Goal: Information Seeking & Learning: Learn about a topic

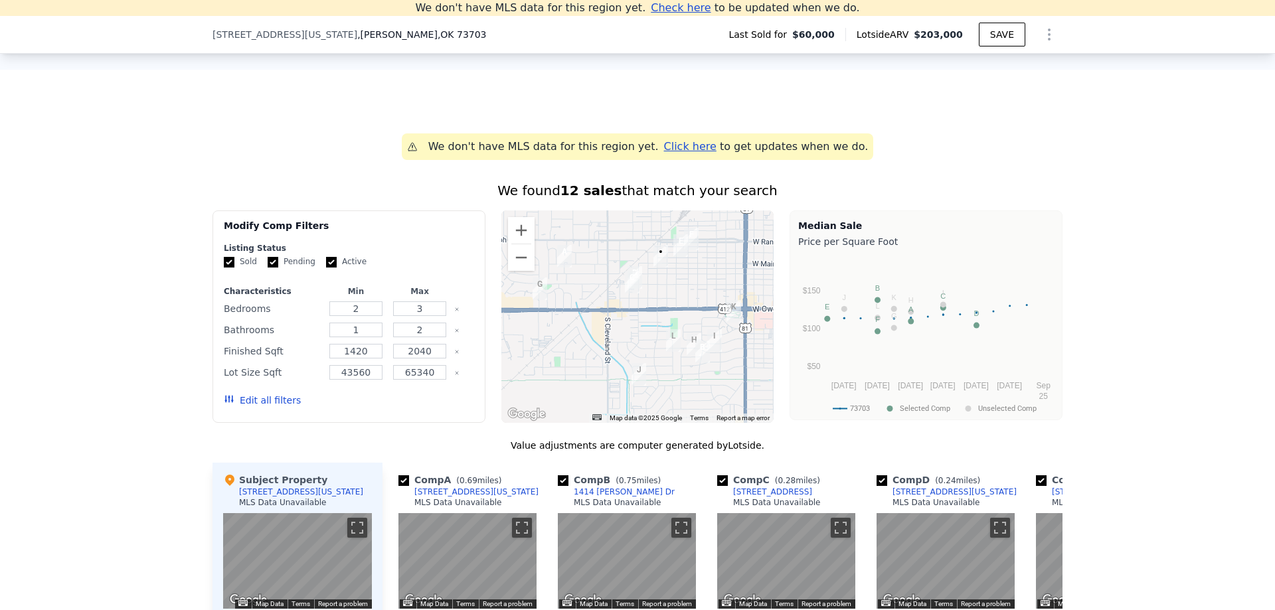
scroll to position [1072, 0]
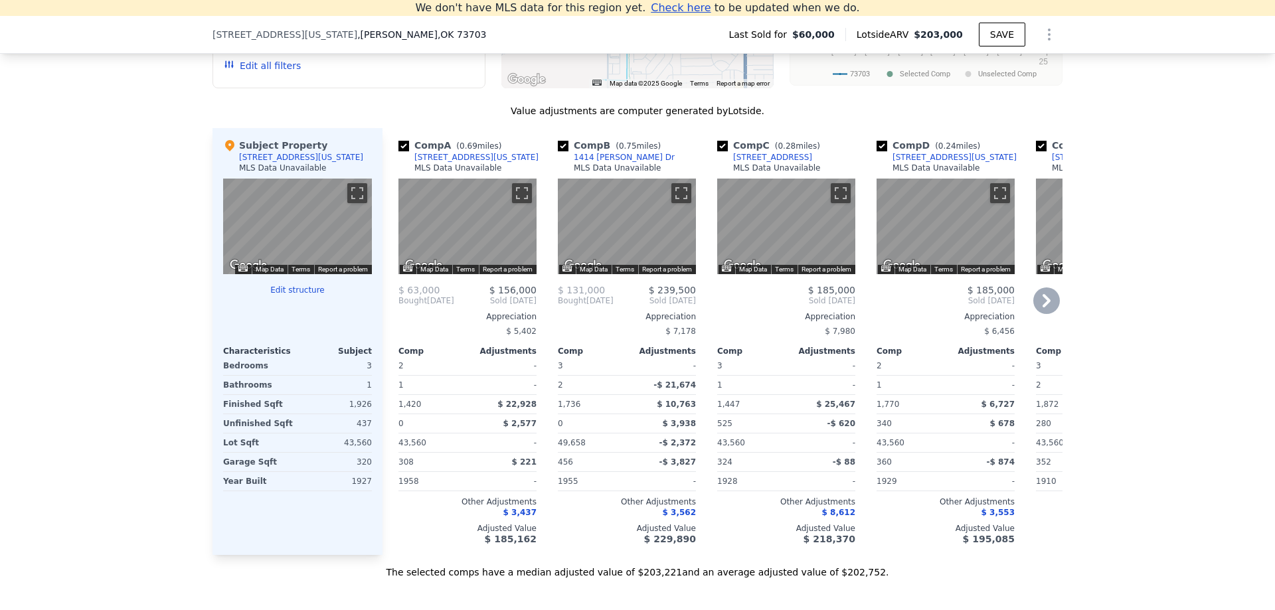
click at [473, 351] on div "Adjustments" at bounding box center [501, 351] width 69 height 11
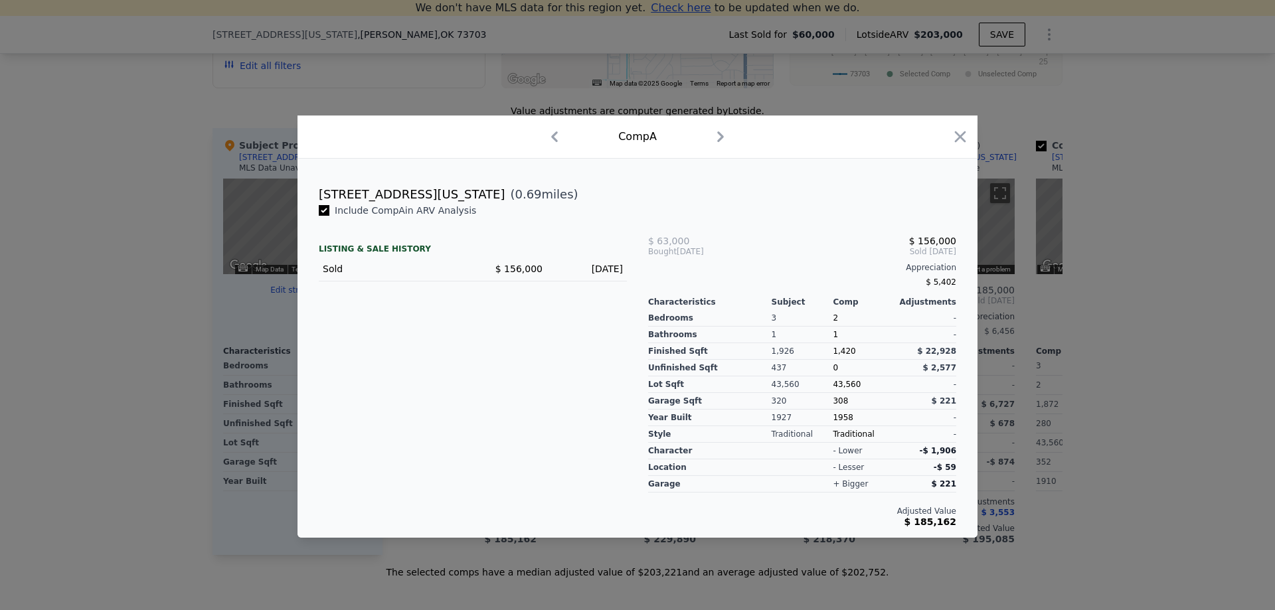
click at [719, 136] on icon "button" at bounding box center [720, 136] width 21 height 21
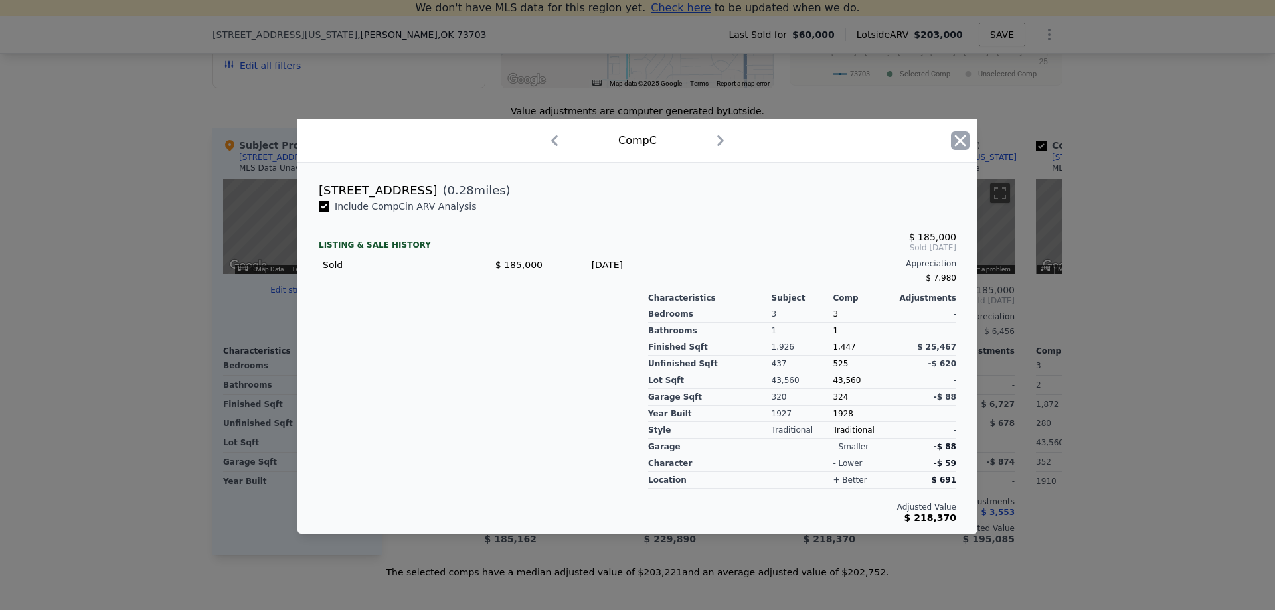
click at [956, 143] on icon "button" at bounding box center [960, 140] width 19 height 19
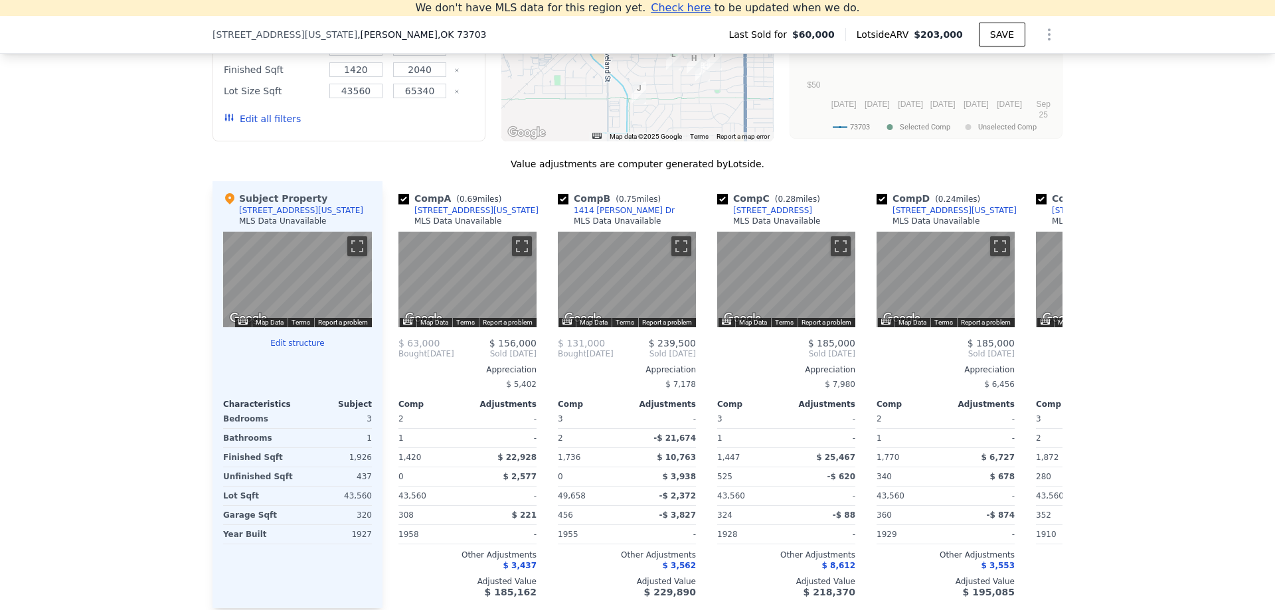
scroll to position [1270, 0]
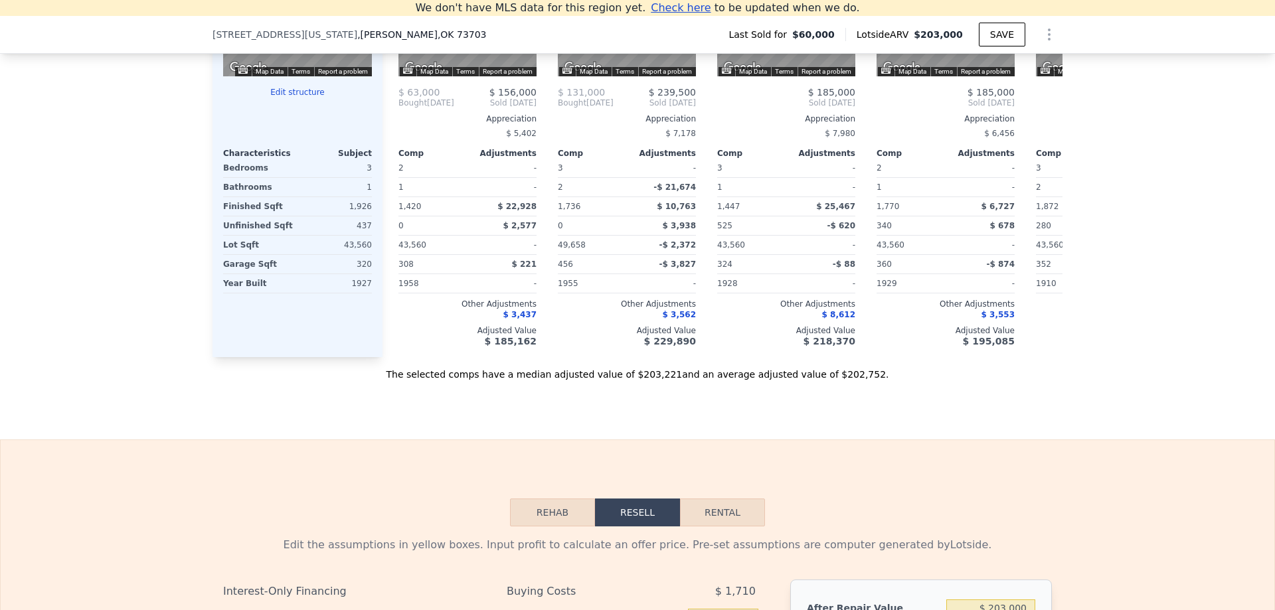
click at [314, 329] on div "Subject Property 1815 W Maine Ave MLS Data Unavailable ← Move left → Move right…" at bounding box center [297, 143] width 170 height 427
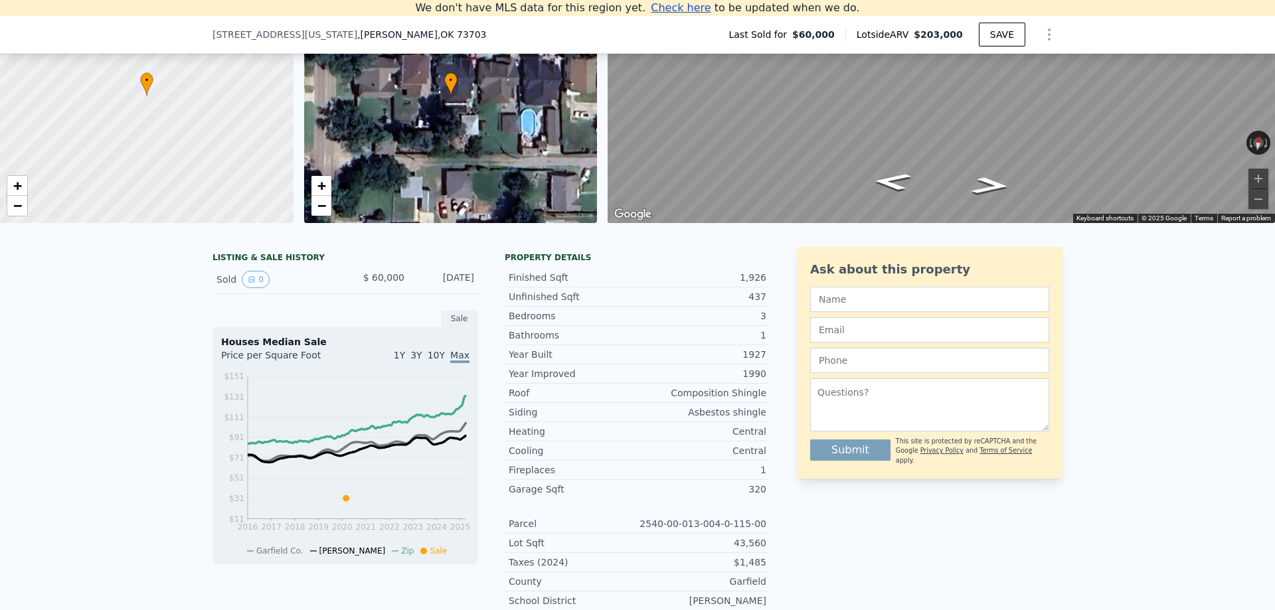
scroll to position [15, 0]
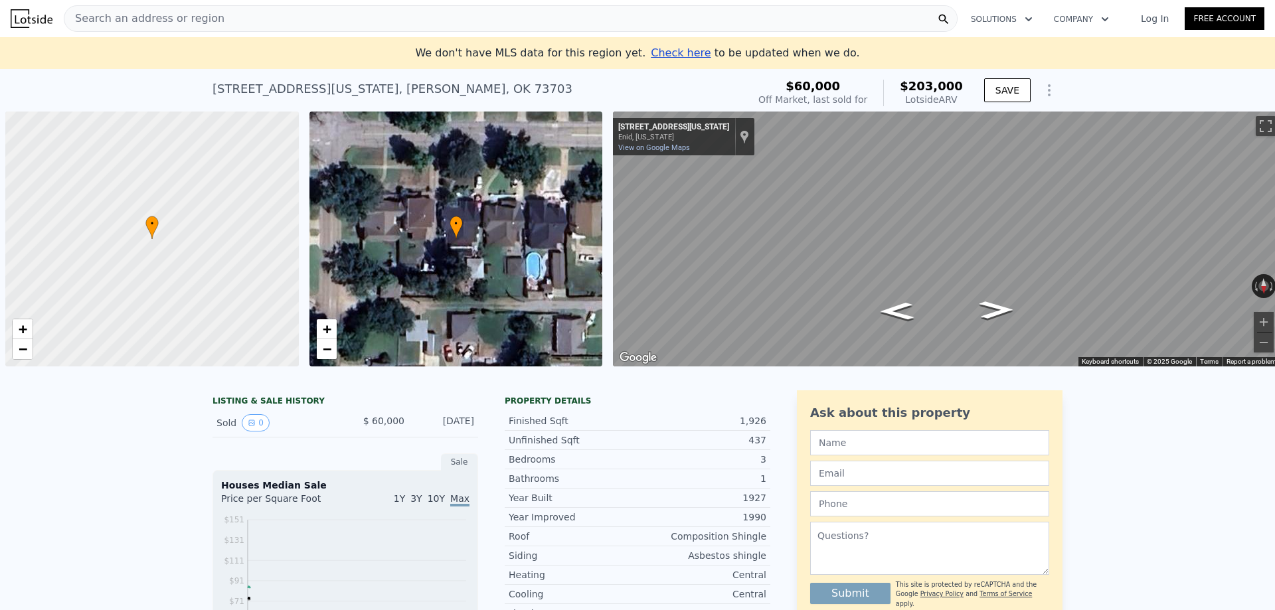
scroll to position [0, 5]
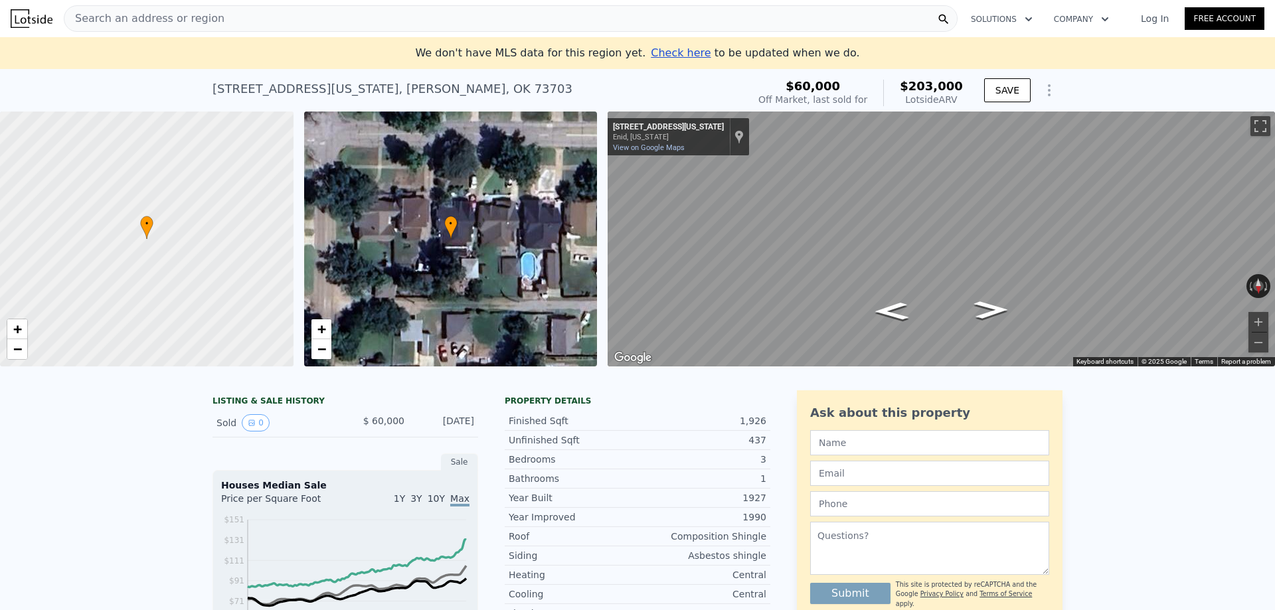
click at [1049, 90] on icon "Show Options" at bounding box center [1049, 90] width 1 height 11
drag, startPoint x: 1081, startPoint y: 85, endPoint x: 1087, endPoint y: 102, distance: 17.6
click at [1081, 84] on div "[STREET_ADDRESS][US_STATE] Sold [DATE] for $60k (~ARV $203k ) $60,000 Off Marke…" at bounding box center [637, 90] width 1275 height 42
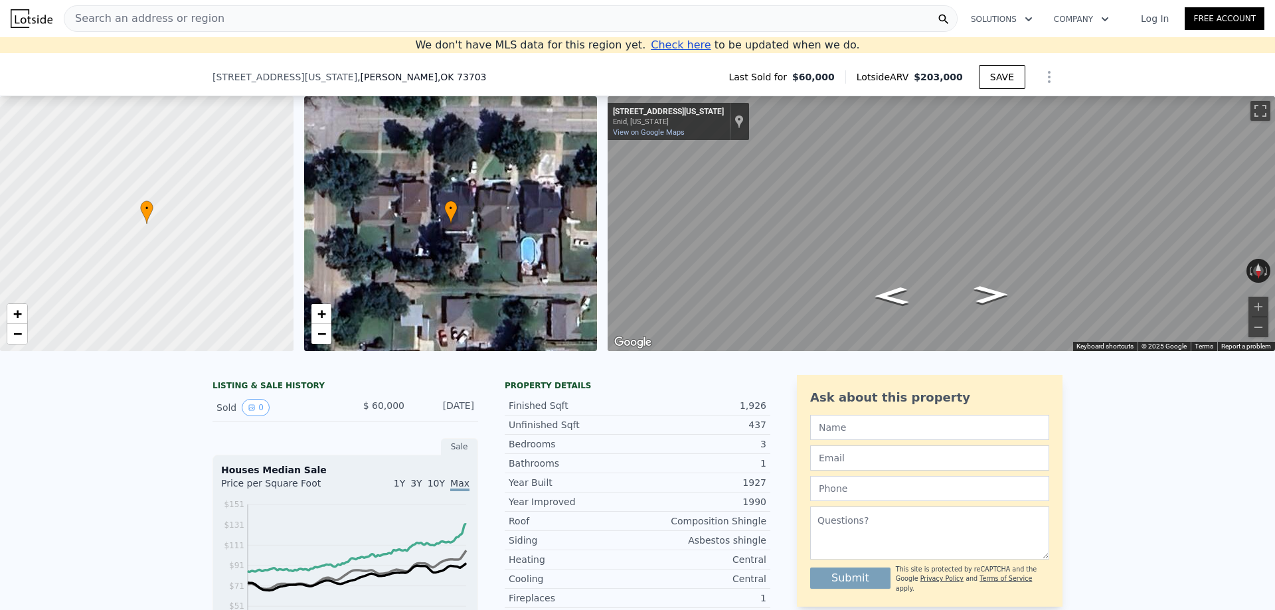
scroll to position [654, 0]
